Goal: Information Seeking & Learning: Learn about a topic

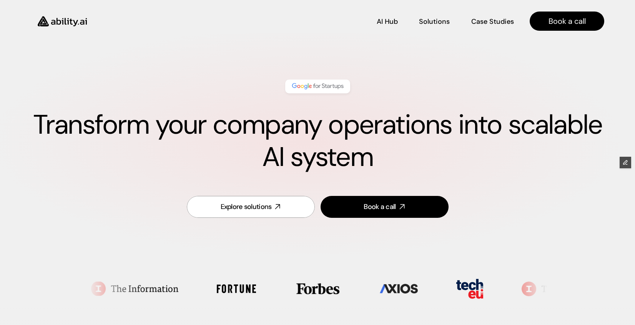
click at [59, 20] on img at bounding box center [62, 21] width 63 height 24
click at [442, 19] on p "Solutions" at bounding box center [433, 21] width 29 height 10
